Goal: Information Seeking & Learning: Learn about a topic

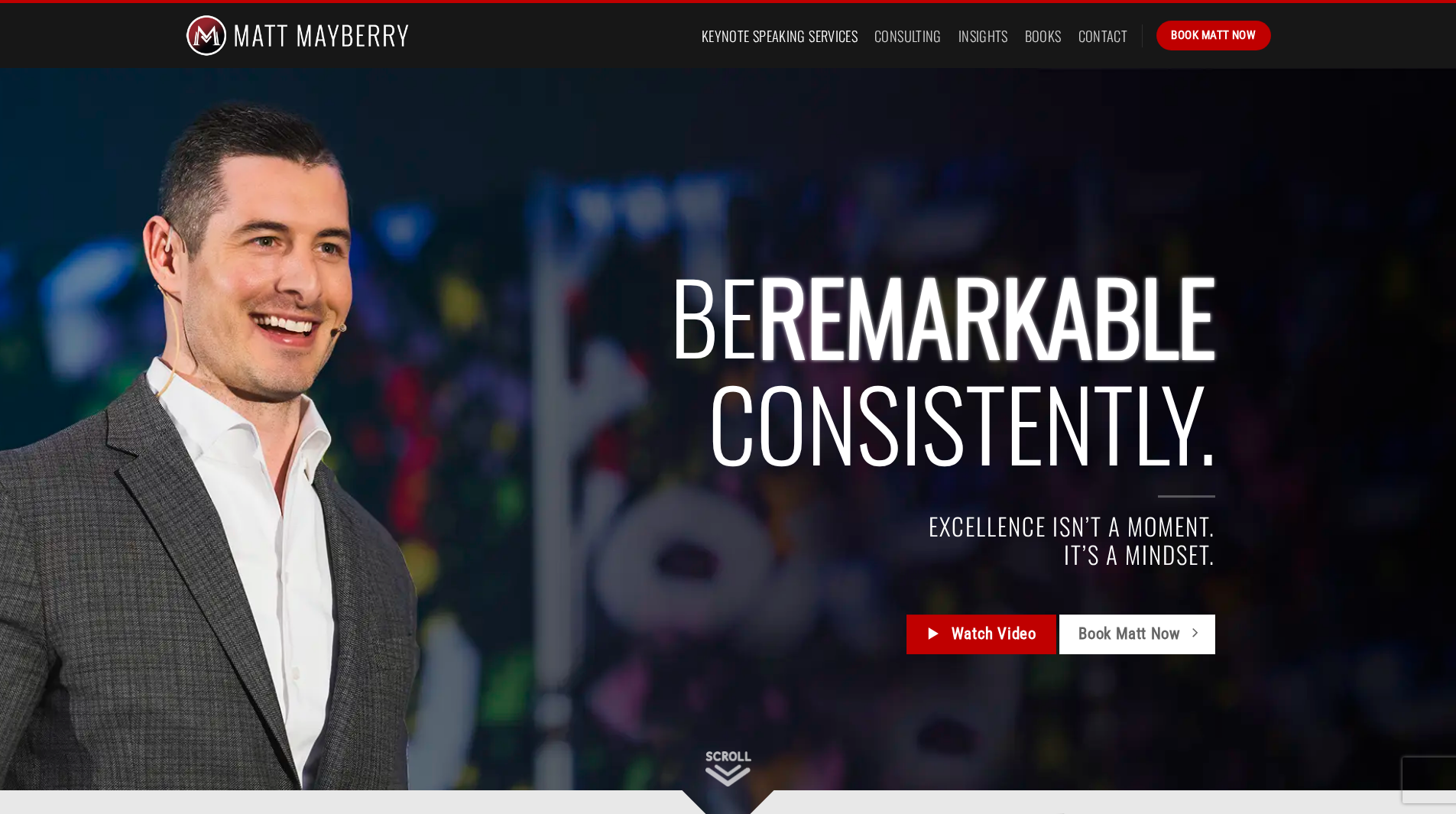
click at [847, 43] on link "Keynote Speaking Services" at bounding box center [779, 36] width 156 height 28
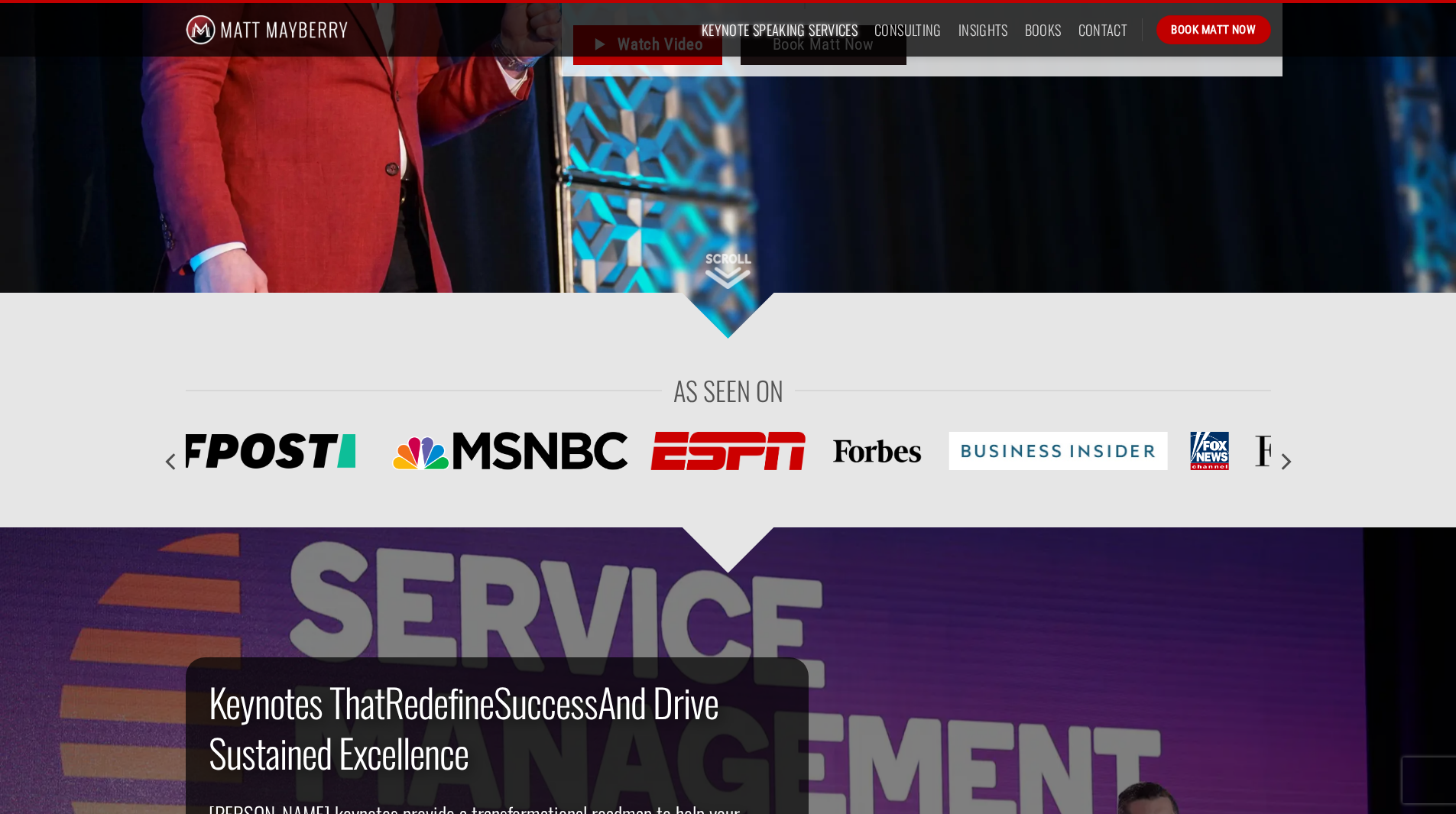
scroll to position [824, 0]
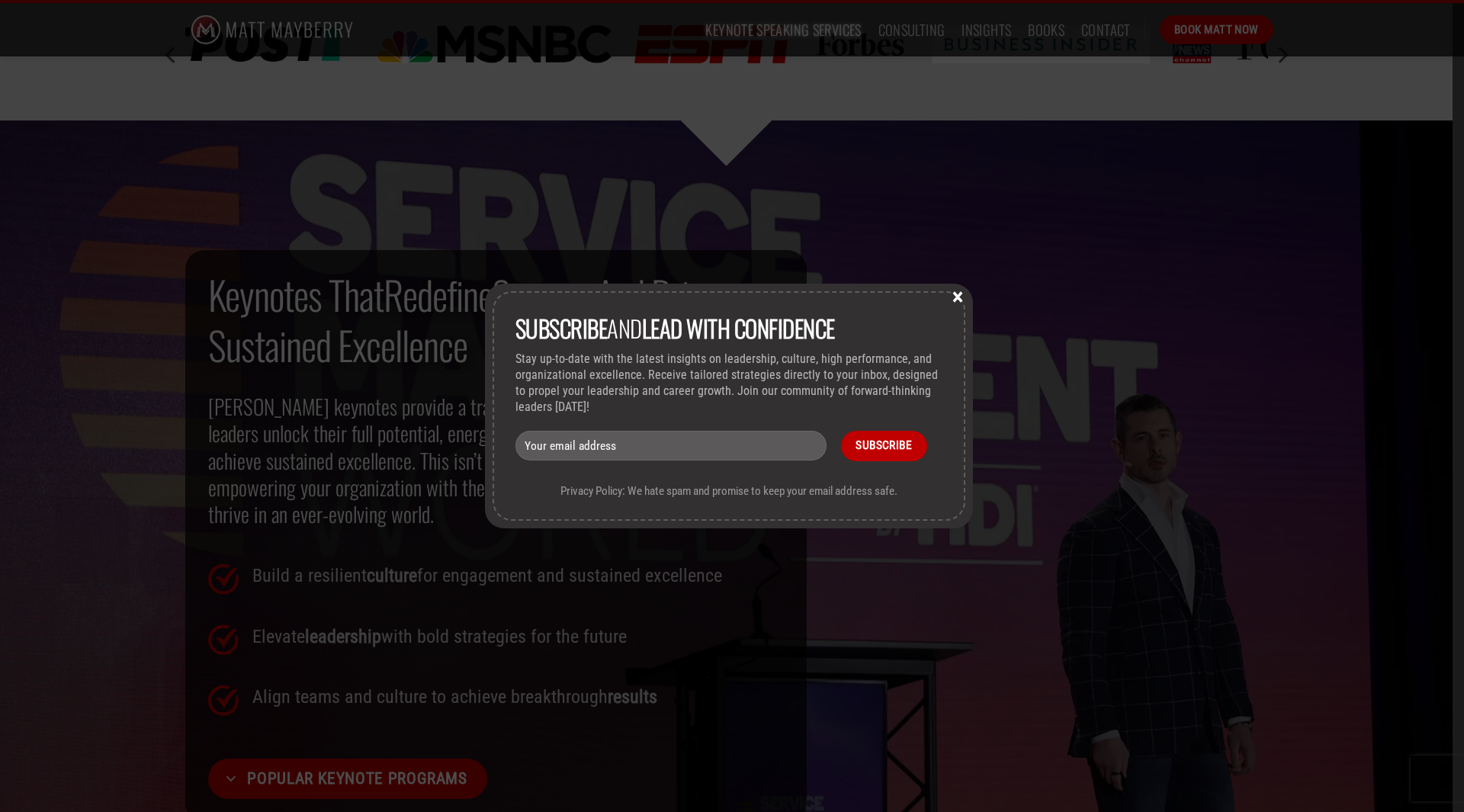
click at [961, 296] on button "×" at bounding box center [958, 296] width 23 height 14
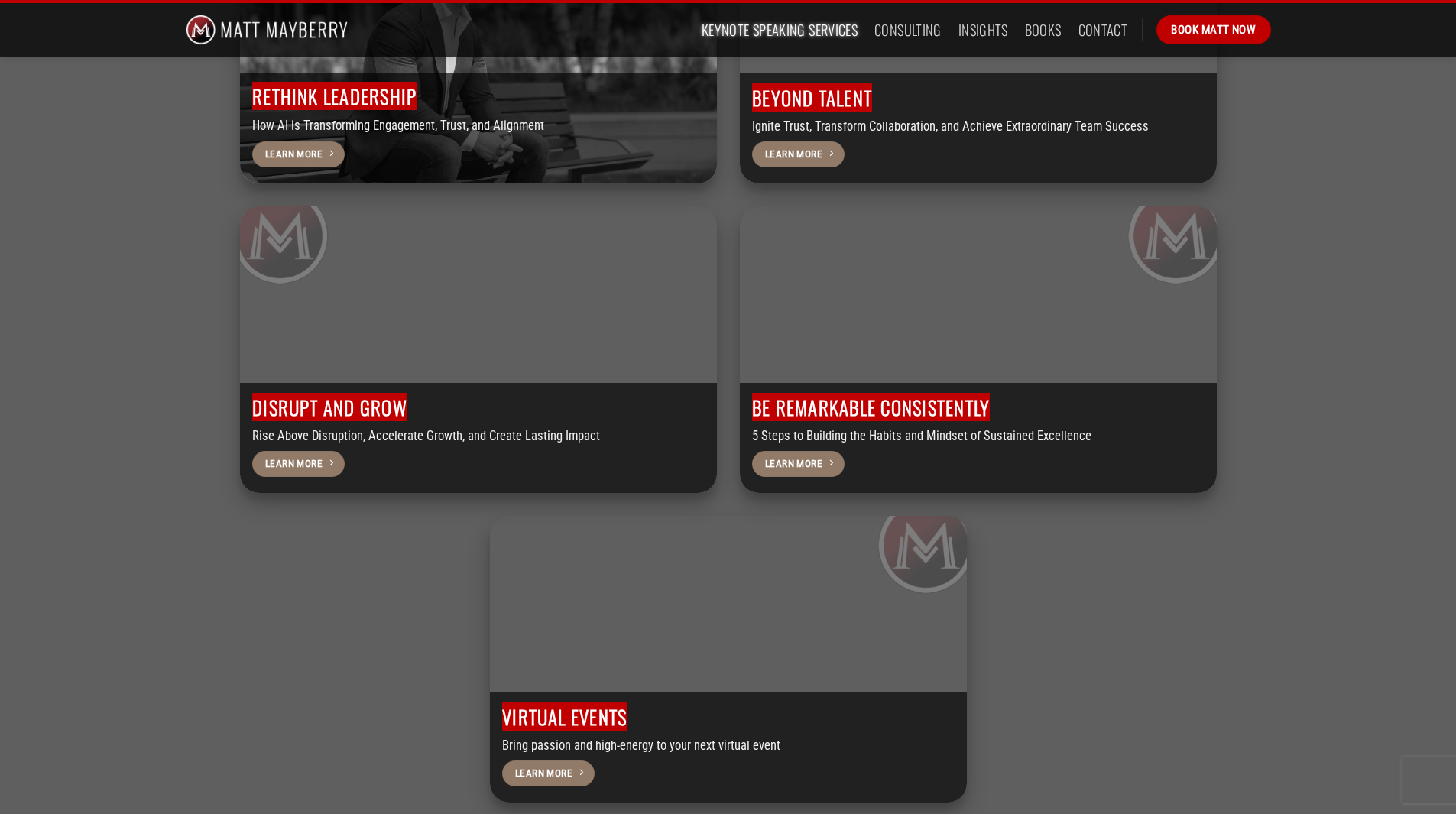
scroll to position [4318, 0]
